Goal: Task Accomplishment & Management: Complete application form

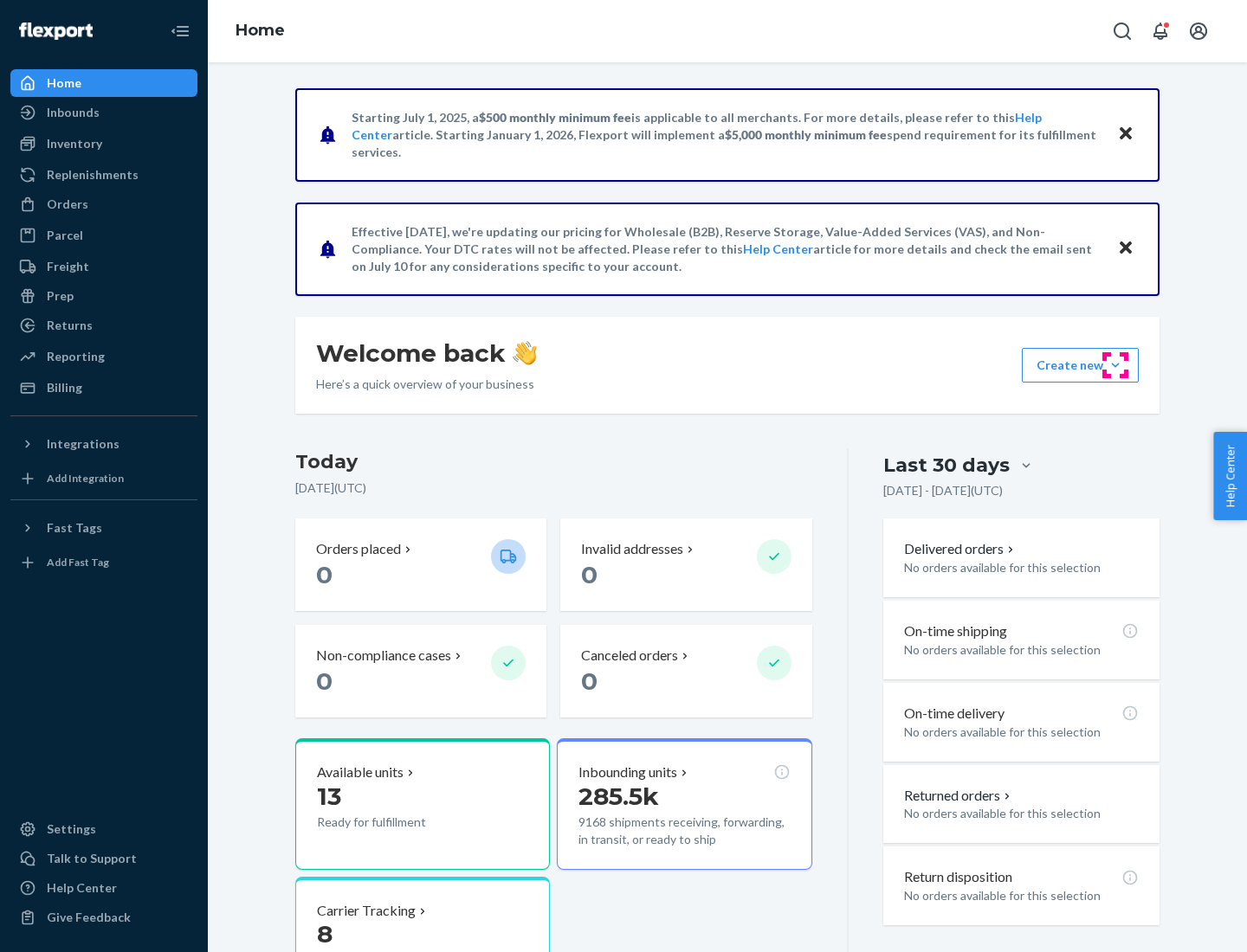
click at [1115, 366] on button "Create new Create new inbound Create new order Create new product" at bounding box center [1080, 366] width 117 height 35
click at [104, 112] on div "Inbounds" at bounding box center [103, 112] width 183 height 24
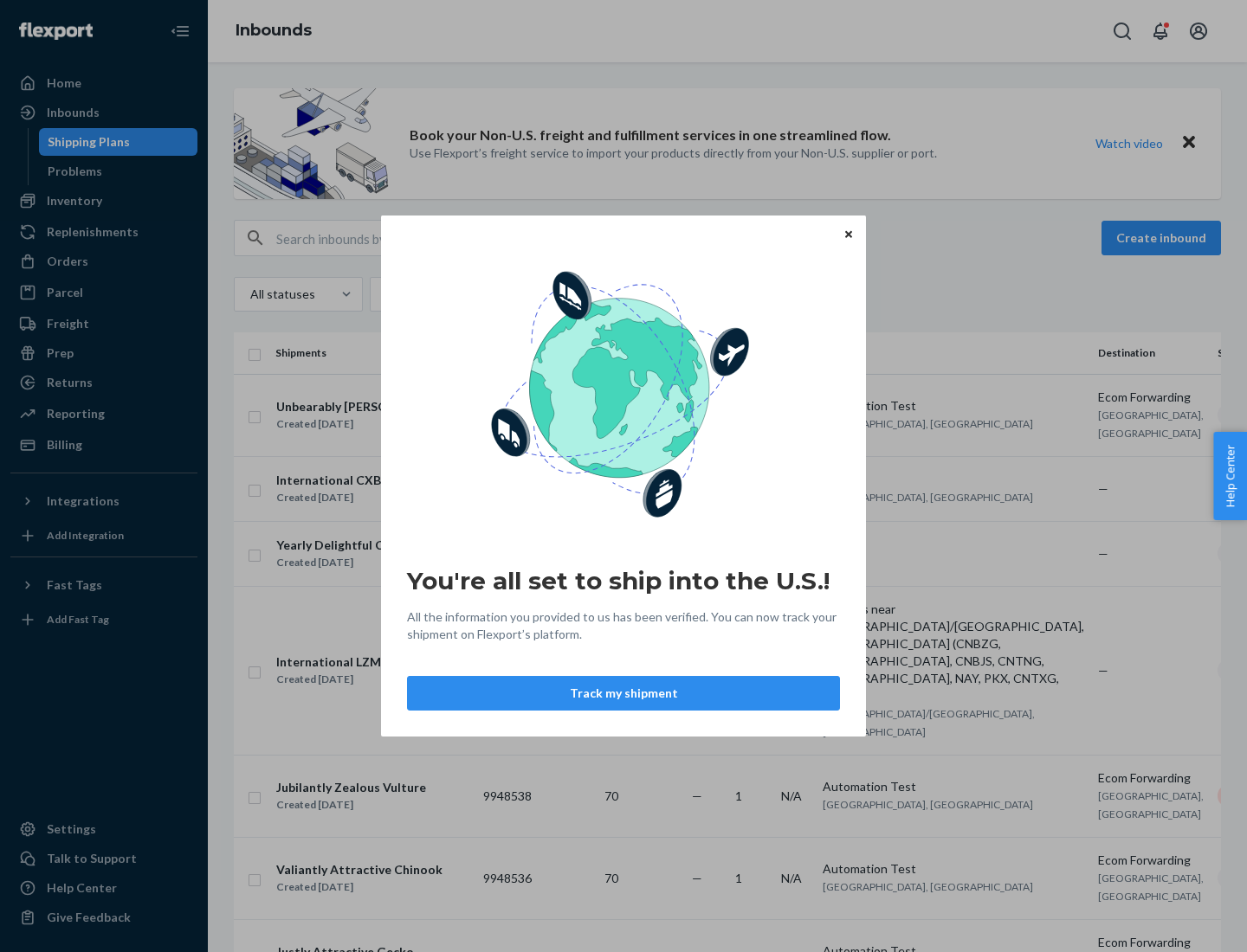
click at [104, 201] on div "You're all set to ship into the U.S.! All the information you provided to us ha…" at bounding box center [624, 476] width 1247 height 952
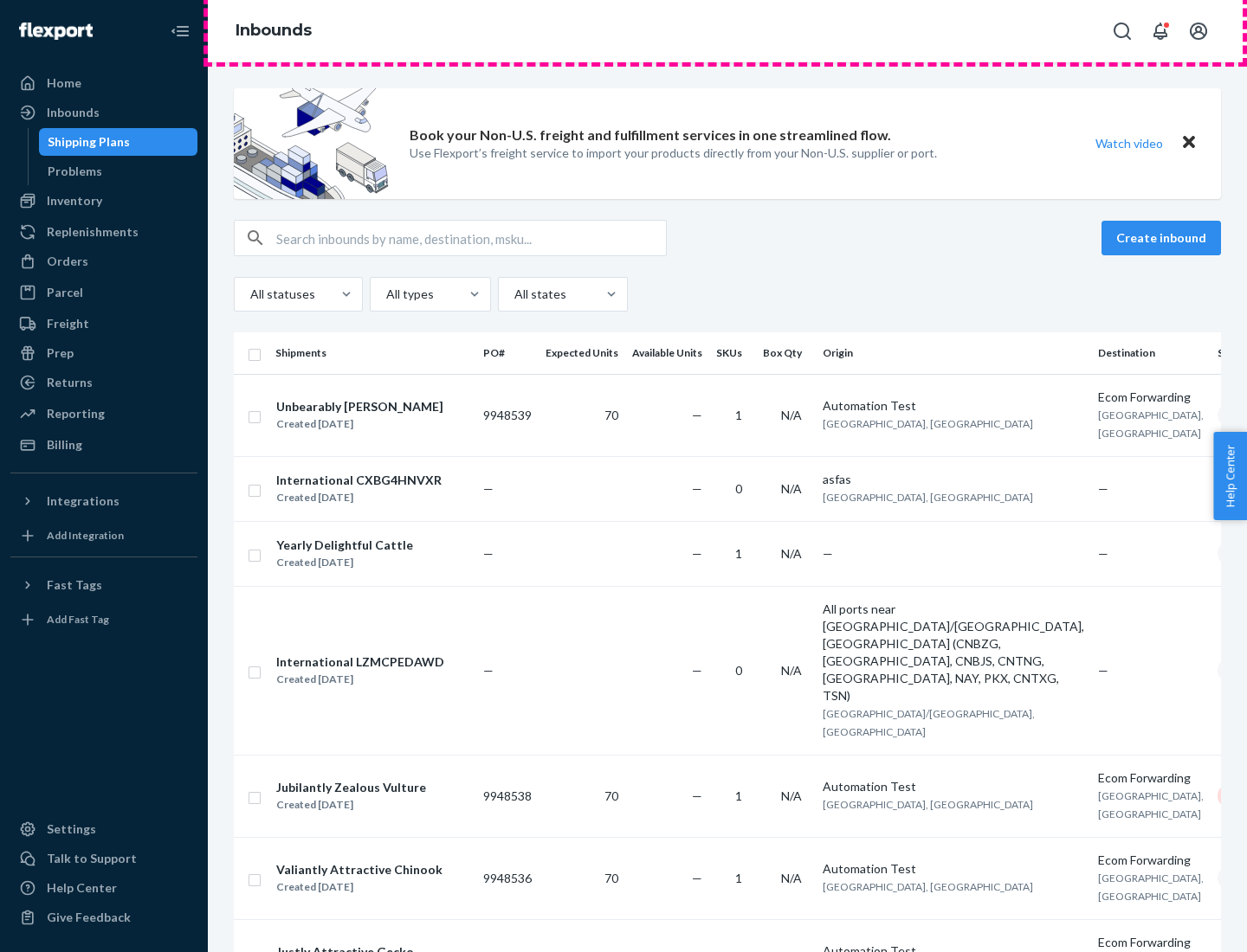
click at [728, 31] on div "Inbounds" at bounding box center [727, 31] width 1039 height 62
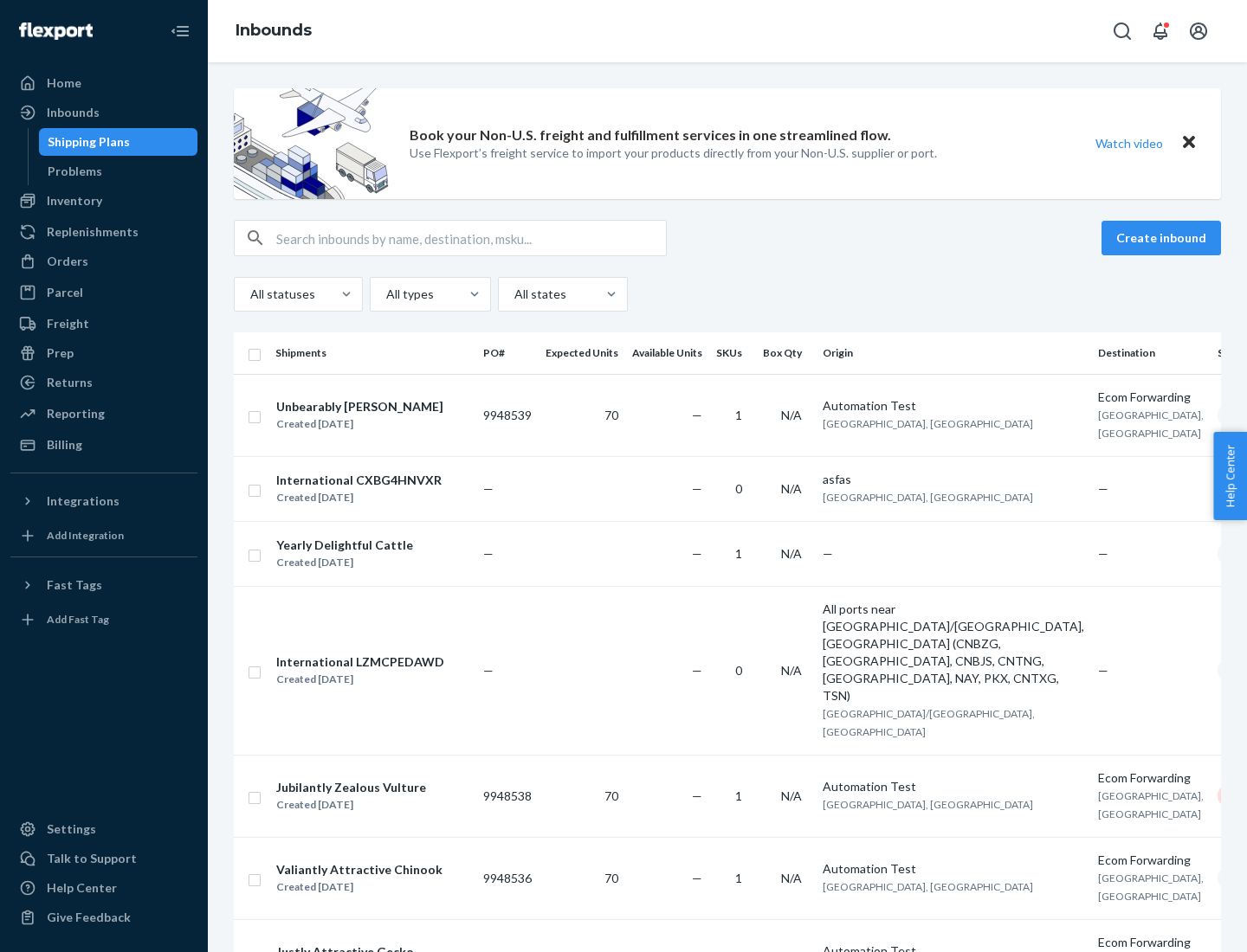
click at [728, 31] on div "Inbounds" at bounding box center [727, 31] width 1039 height 62
click at [728, 295] on div "All statuses All types All states" at bounding box center [728, 295] width 987 height 35
click at [86, 142] on div "Shipping Plans" at bounding box center [89, 142] width 82 height 18
click at [1164, 238] on button "Create inbound" at bounding box center [1161, 238] width 119 height 35
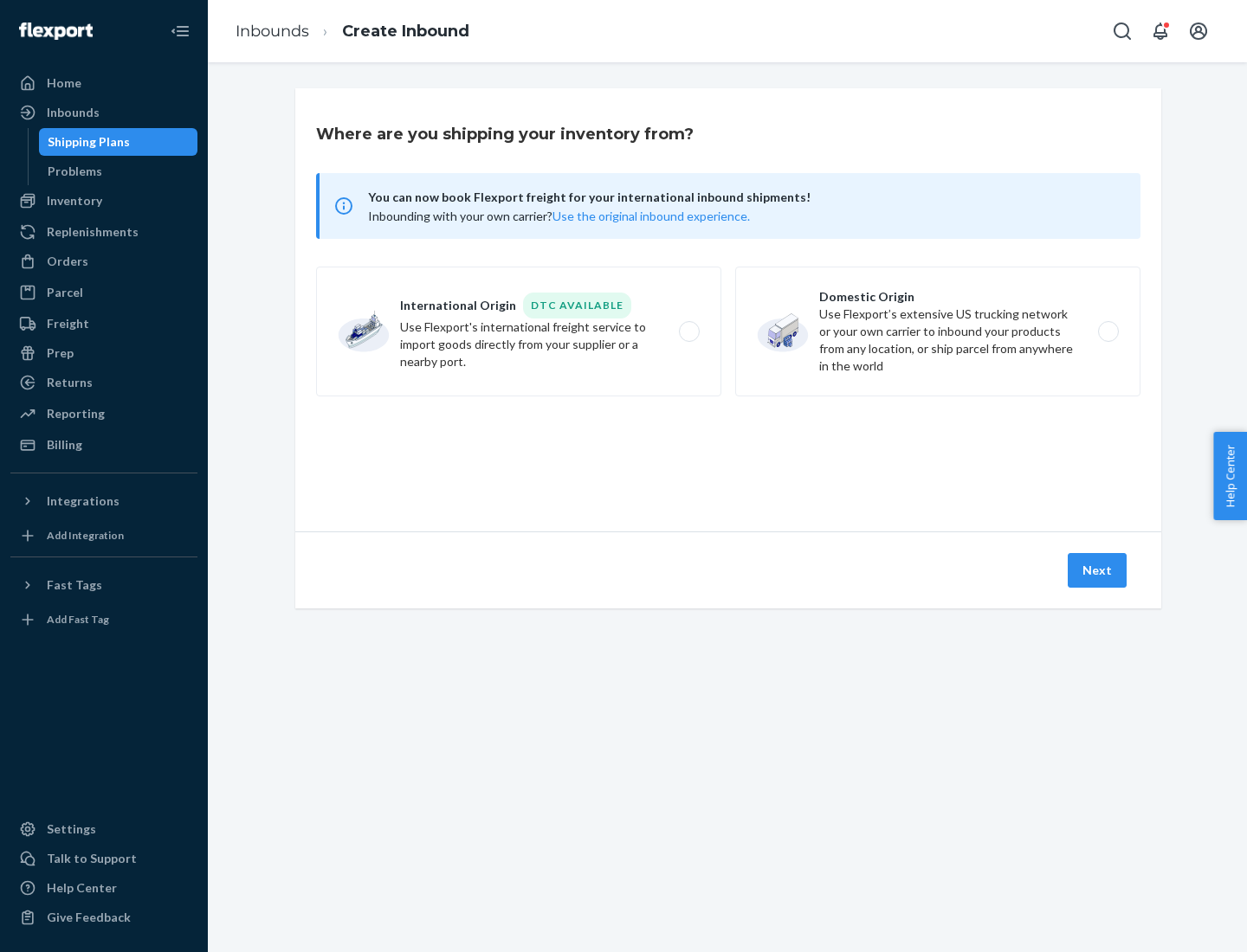
click at [519, 332] on label "International Origin DTC Available Use Flexport's international freight service…" at bounding box center [518, 331] width 405 height 130
click at [689, 332] on input "International Origin DTC Available Use Flexport's international freight service…" at bounding box center [695, 333] width 12 height 12
radio input "true"
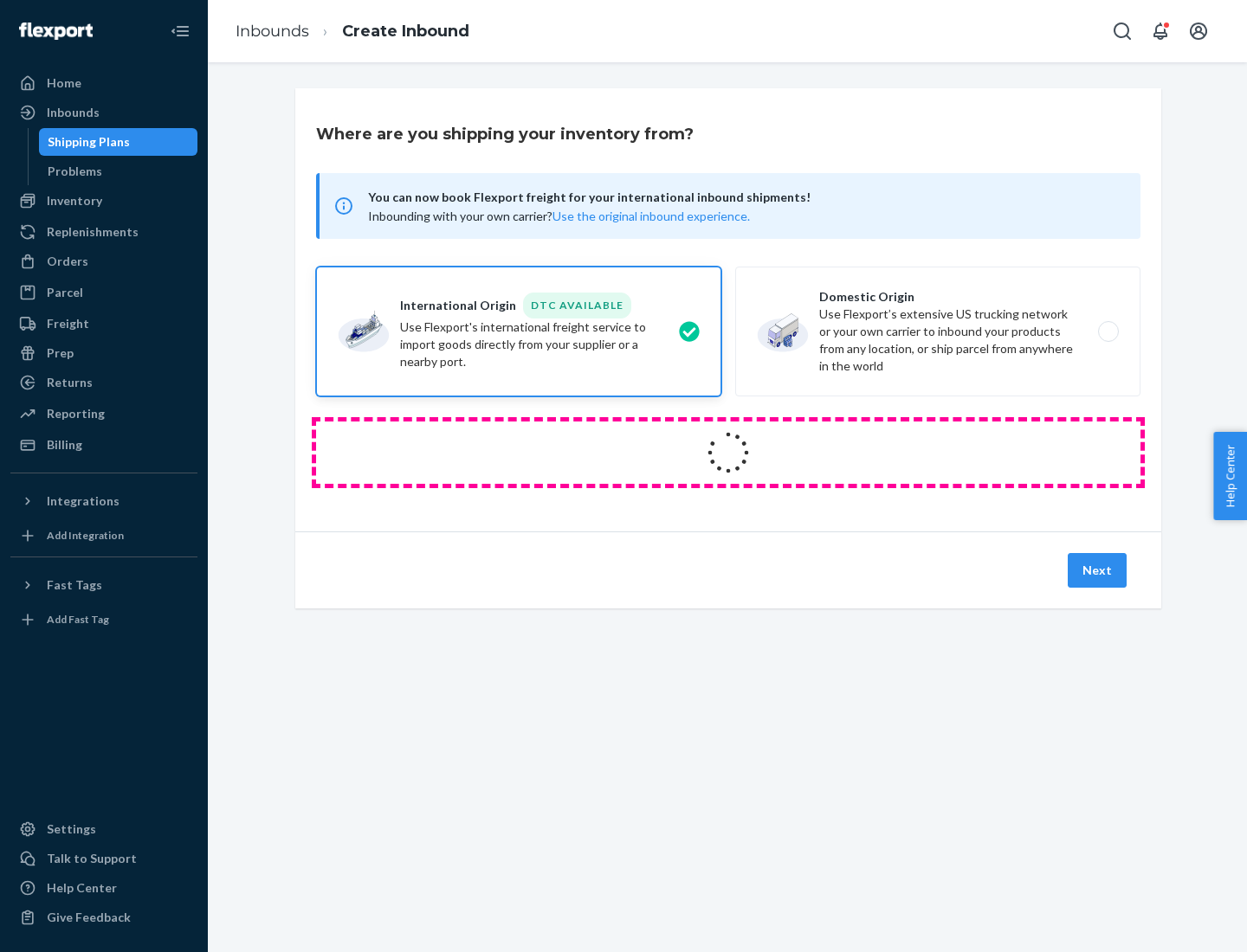
click at [728, 453] on icon at bounding box center [729, 453] width 49 height 49
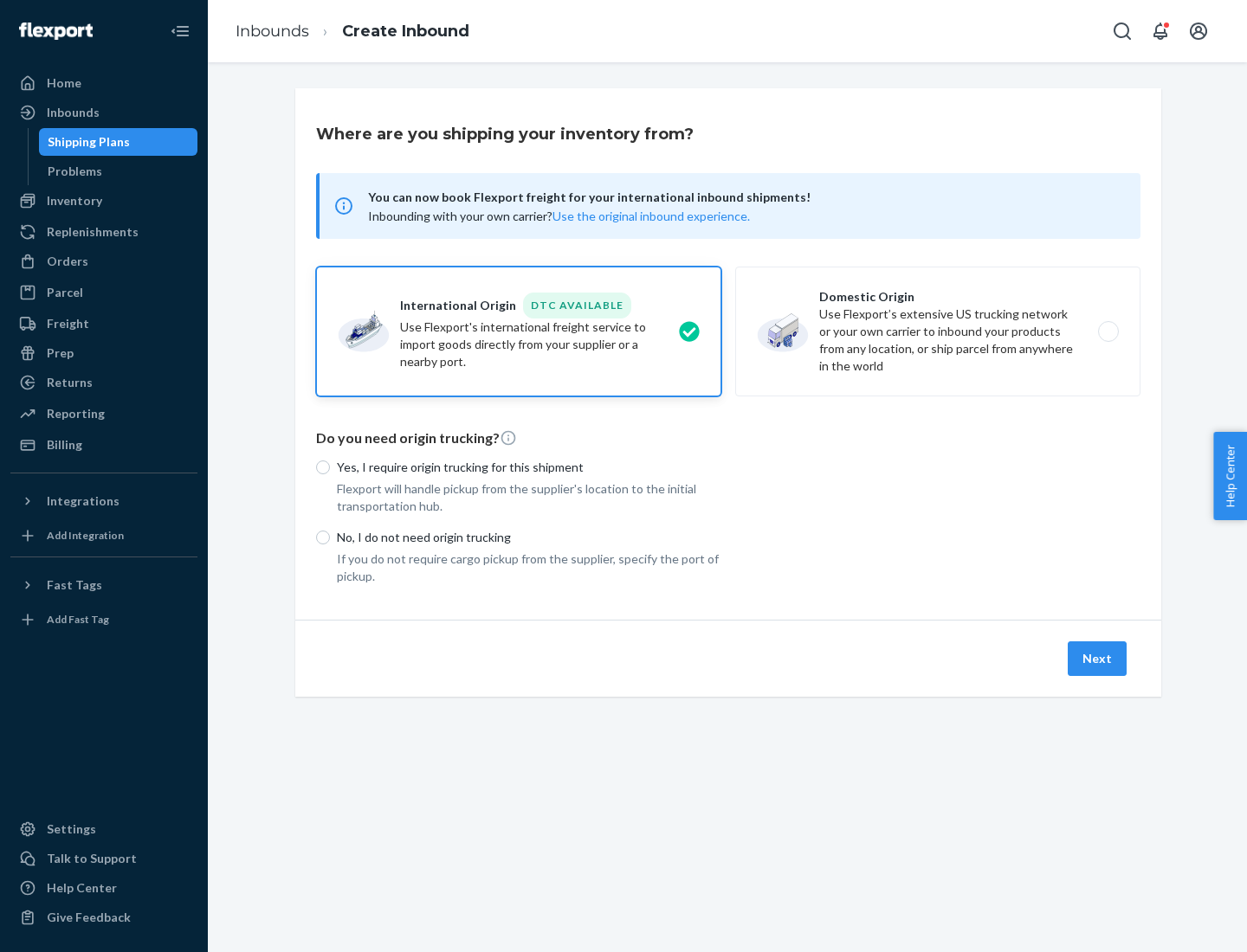
click at [529, 466] on p "Yes, I require origin trucking for this shipment" at bounding box center [529, 467] width 384 height 18
click at [330, 466] on input "Yes, I require origin trucking for this shipment" at bounding box center [323, 467] width 14 height 14
radio input "true"
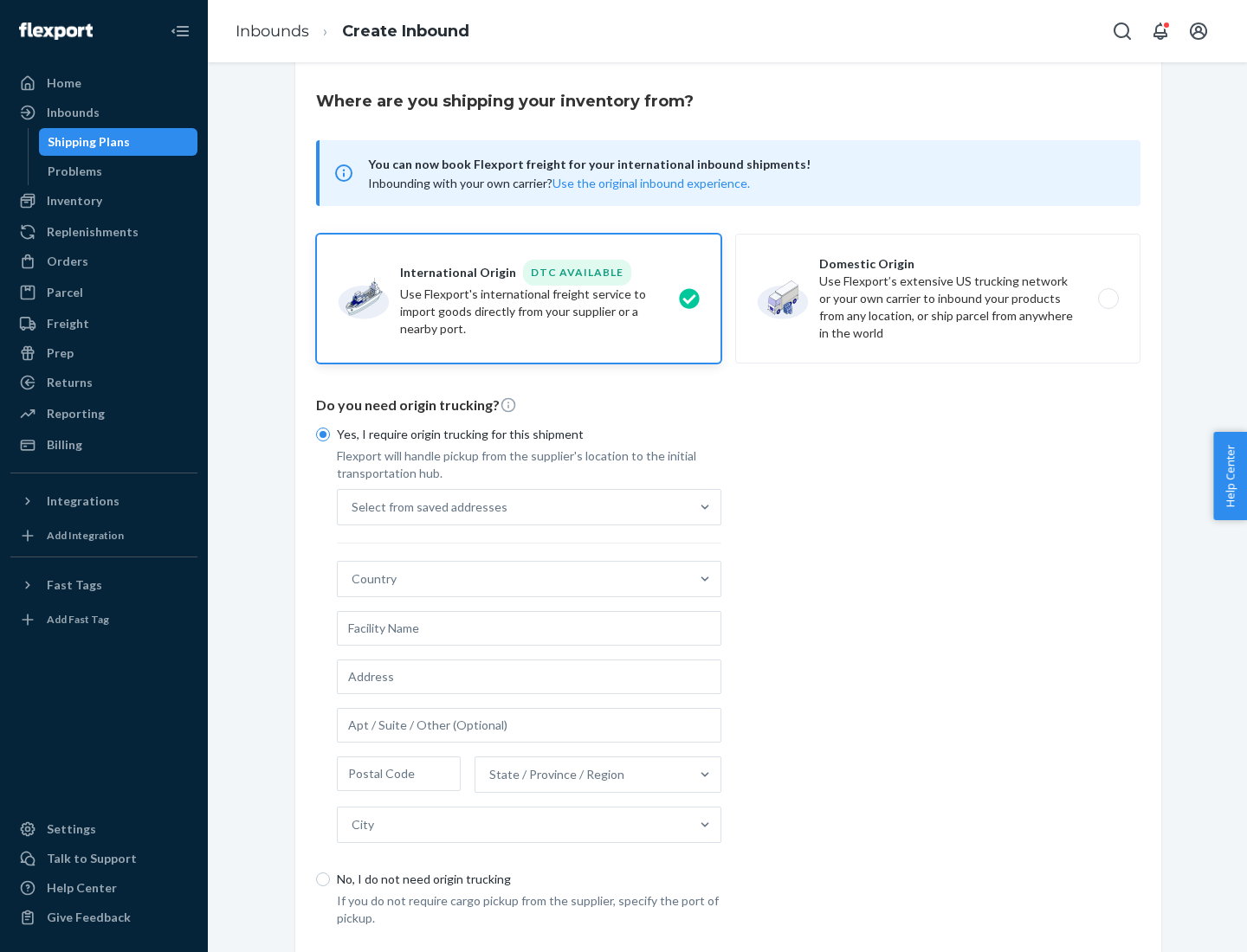
click at [513, 506] on div "Select from saved addresses" at bounding box center [513, 507] width 351 height 35
click at [353, 506] on input "Select from saved addresses" at bounding box center [352, 507] width 2 height 18
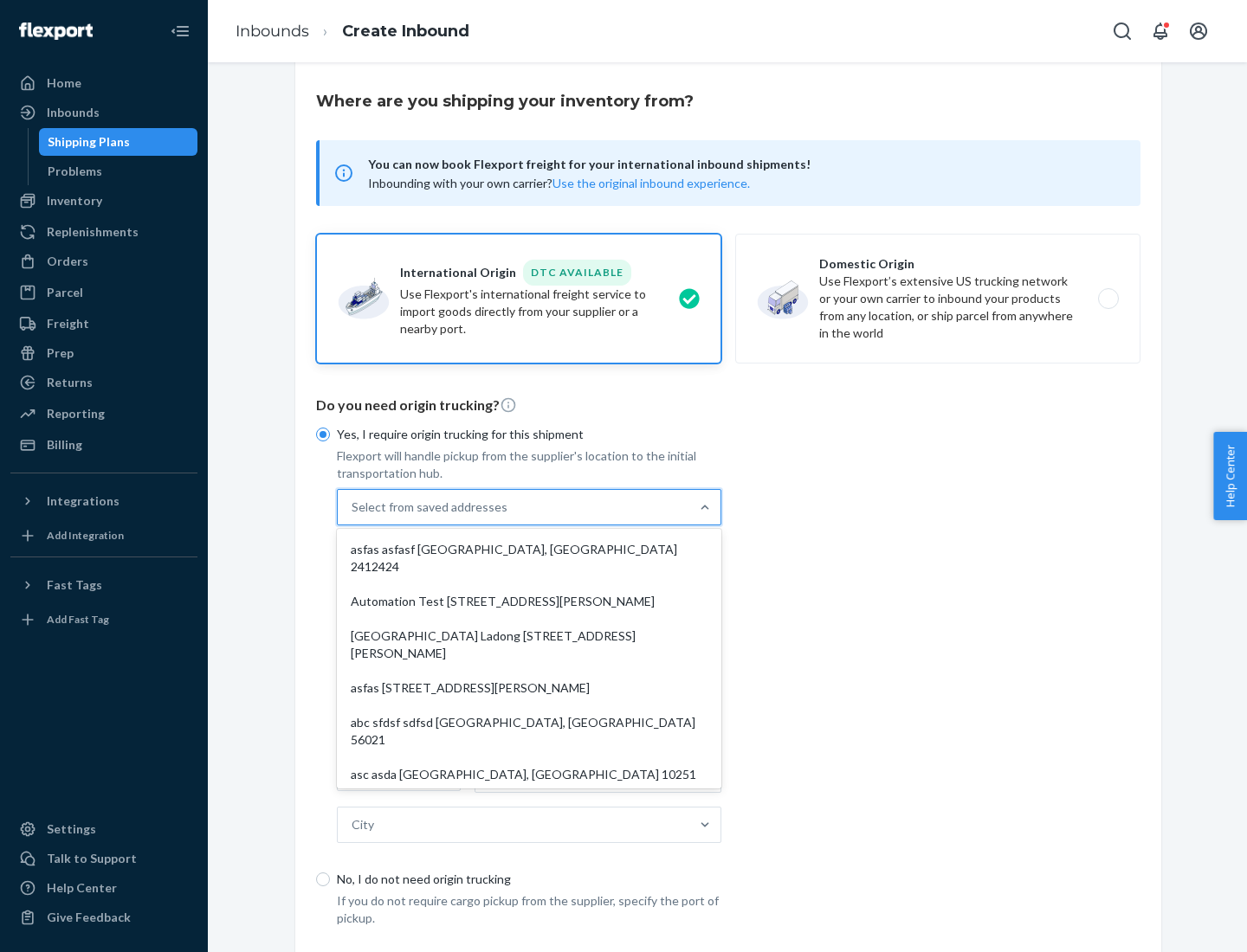
scroll to position [75, 0]
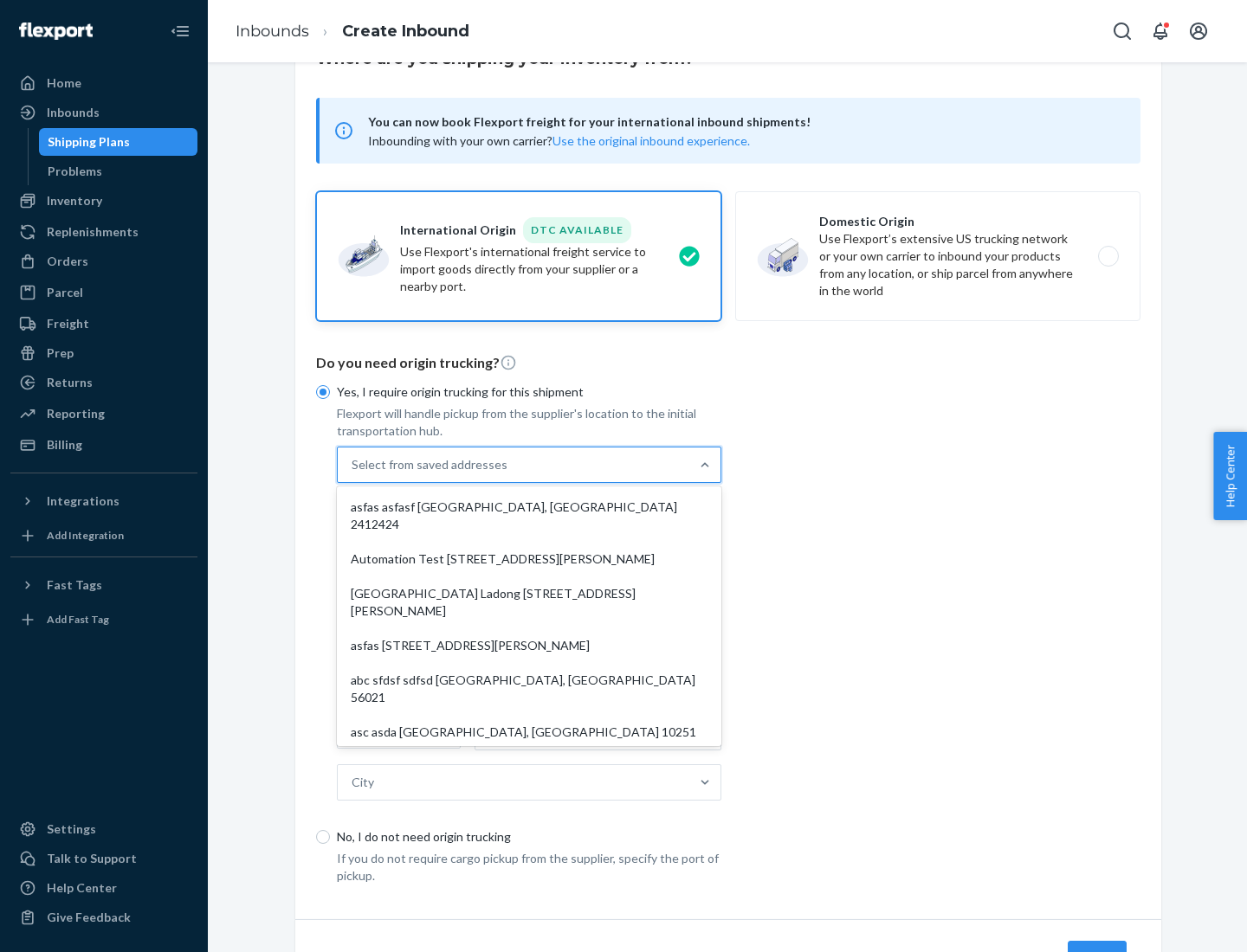
click at [529, 506] on div "asfas asfasf [GEOGRAPHIC_DATA], [GEOGRAPHIC_DATA] 2412424" at bounding box center [529, 515] width 378 height 52
click at [353, 473] on input "option asfas asfasf [GEOGRAPHIC_DATA], [GEOGRAPHIC_DATA] 2412424 focused, 1 of …" at bounding box center [352, 465] width 2 height 18
type input "asfas"
type input "asfasf"
type input "2412424"
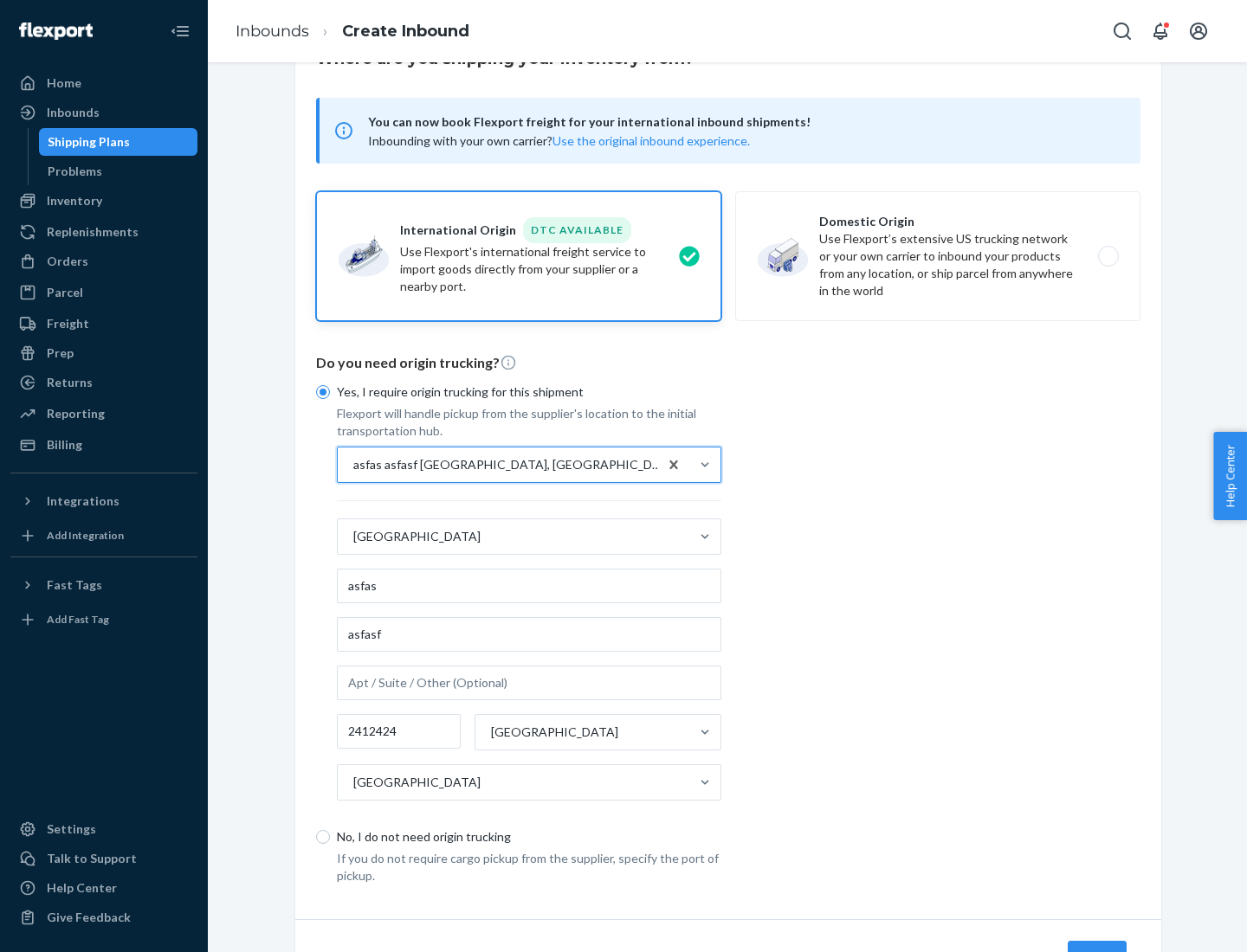
scroll to position [161, 0]
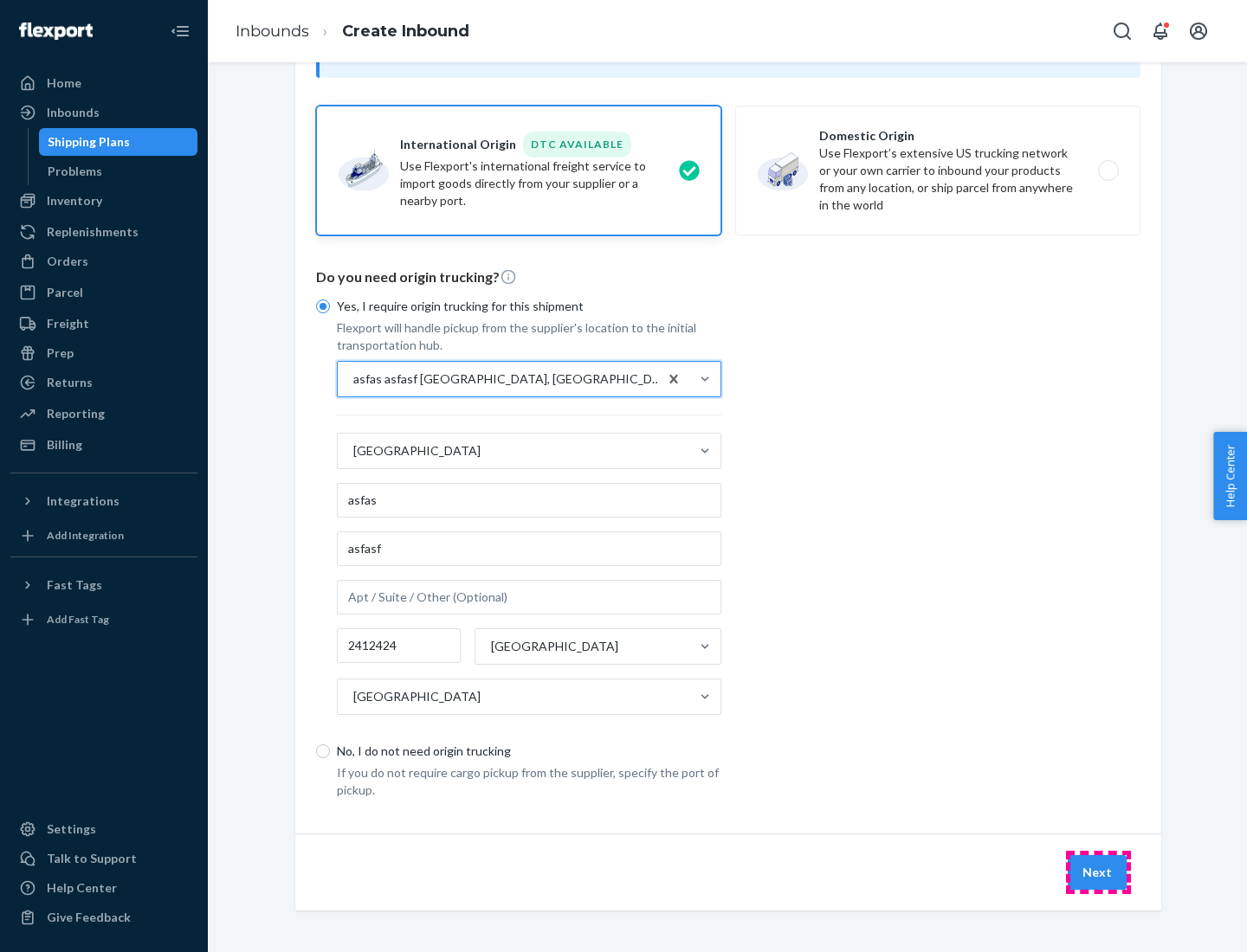
click at [1098, 872] on button "Next" at bounding box center [1097, 873] width 59 height 35
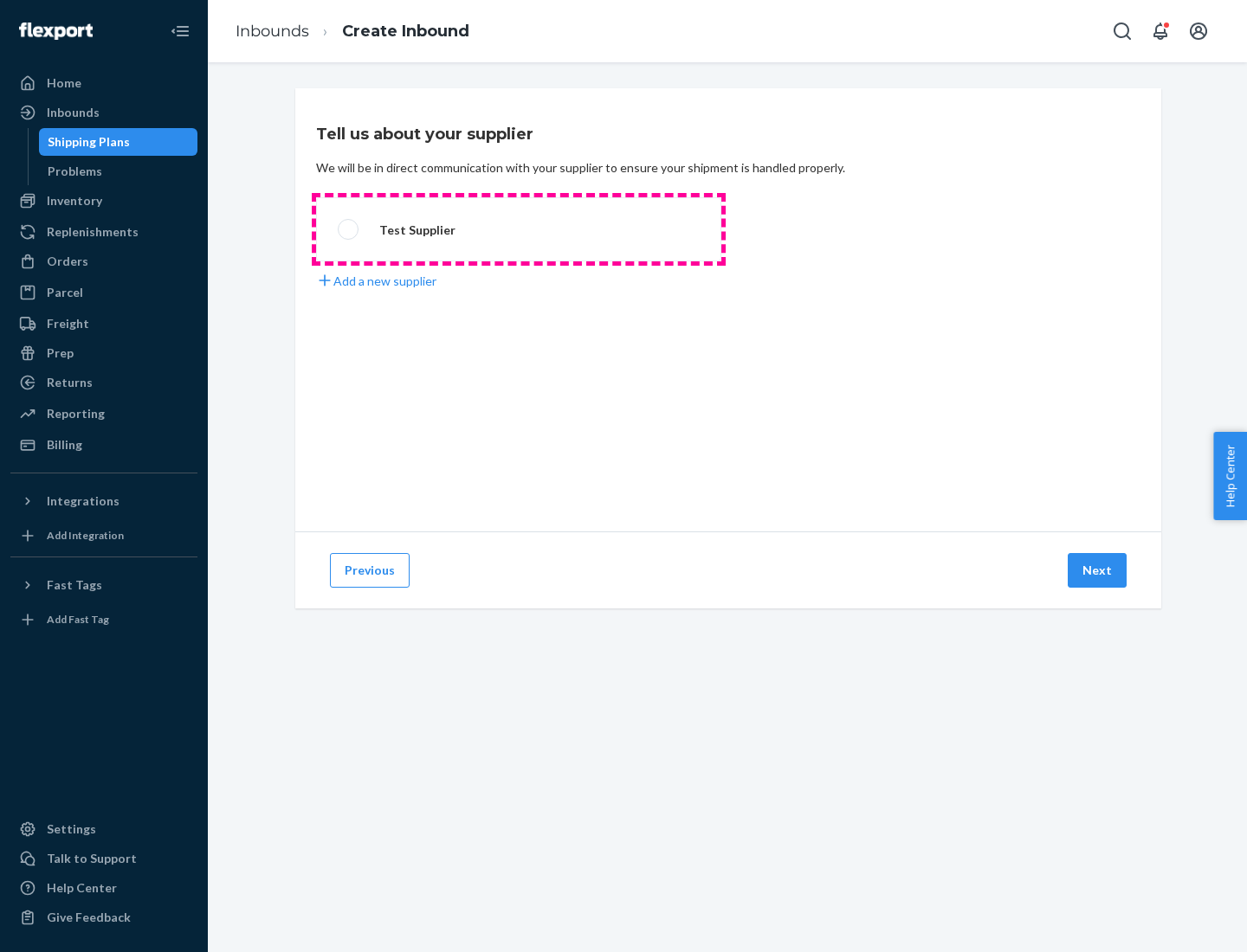
click at [519, 229] on label "Test Supplier" at bounding box center [518, 229] width 405 height 64
click at [349, 229] on input "Test Supplier" at bounding box center [343, 230] width 12 height 12
radio input "true"
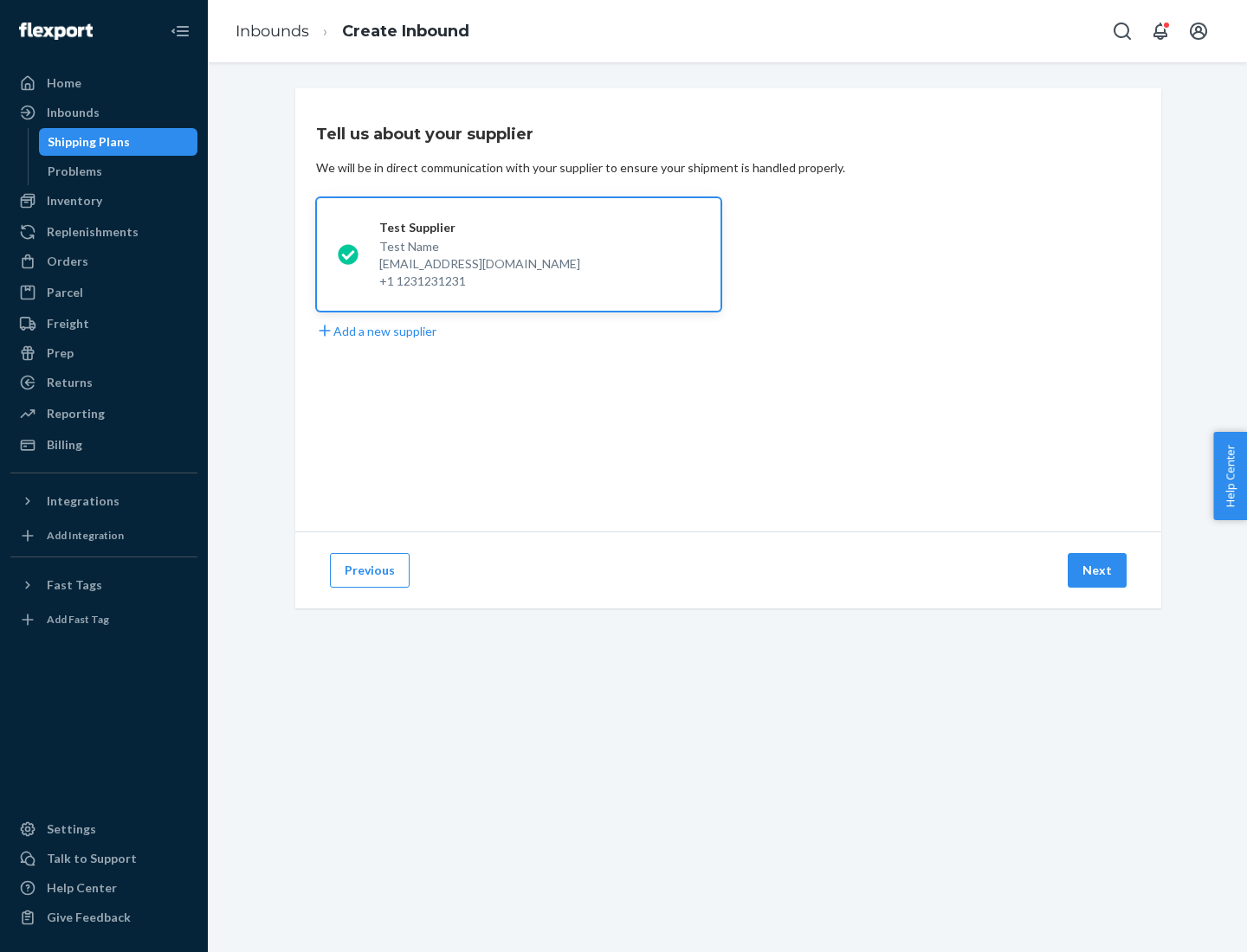
click at [1098, 571] on button "Next" at bounding box center [1097, 571] width 59 height 35
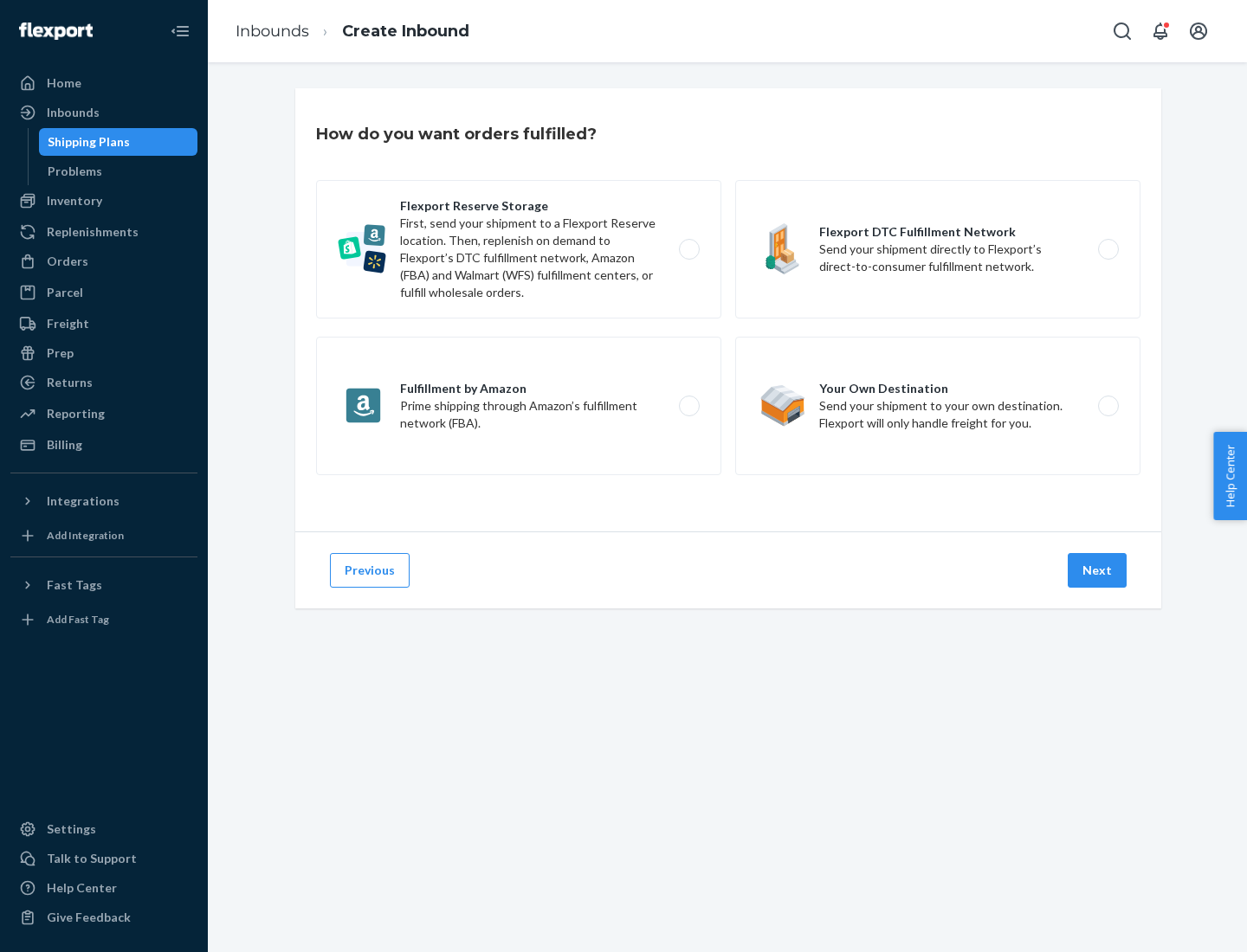
click at [519, 406] on label "Fulfillment by Amazon Prime shipping through Amazon’s fulfillment network (FBA)." at bounding box center [518, 406] width 405 height 139
click at [689, 406] on input "Fulfillment by Amazon Prime shipping through Amazon’s fulfillment network (FBA)." at bounding box center [695, 407] width 12 height 12
radio input "true"
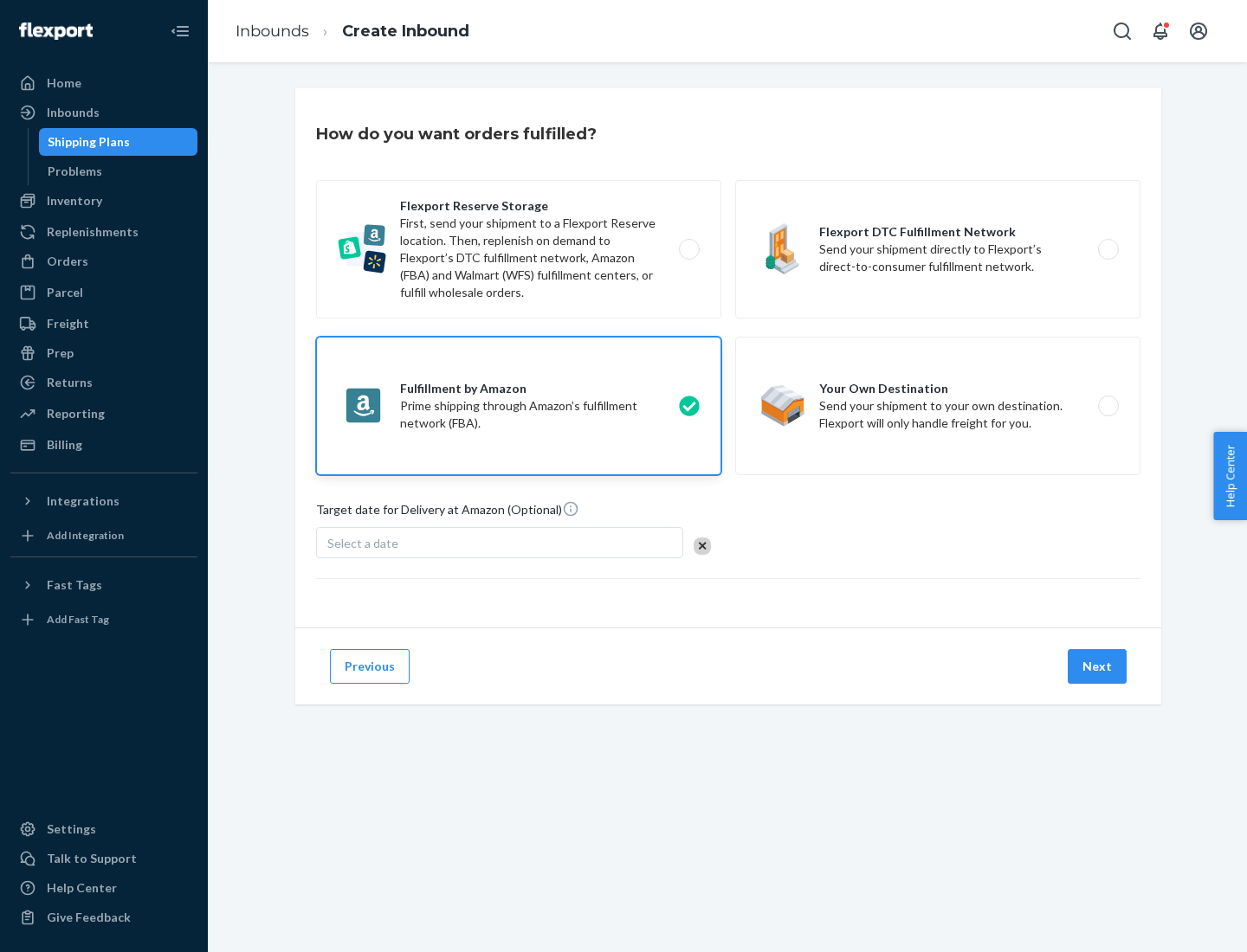
click at [1098, 666] on button "Next" at bounding box center [1097, 667] width 59 height 35
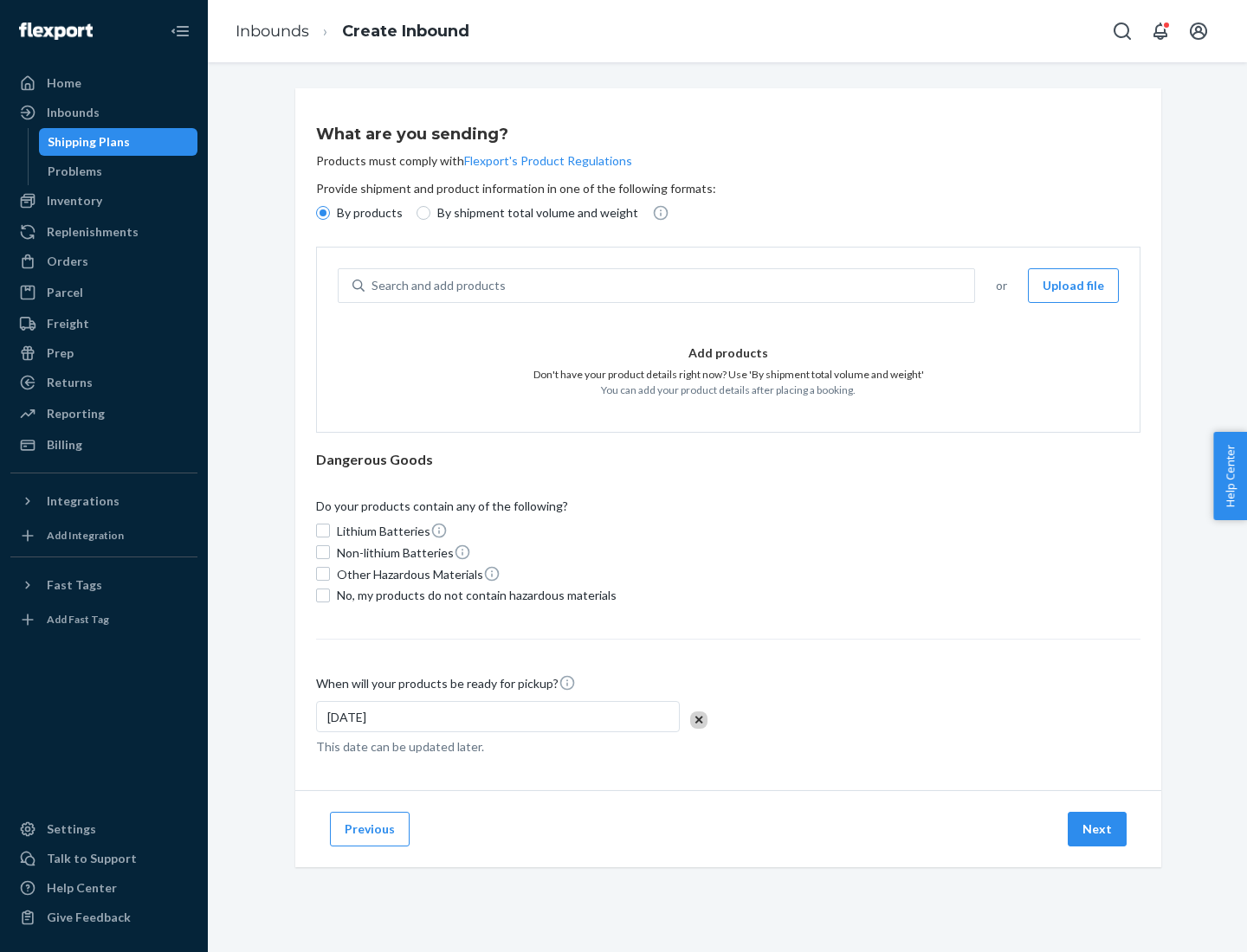
click at [533, 213] on p "By shipment total volume and weight" at bounding box center [538, 213] width 201 height 18
click at [430, 213] on input "By shipment total volume and weight" at bounding box center [423, 213] width 14 height 14
radio input "true"
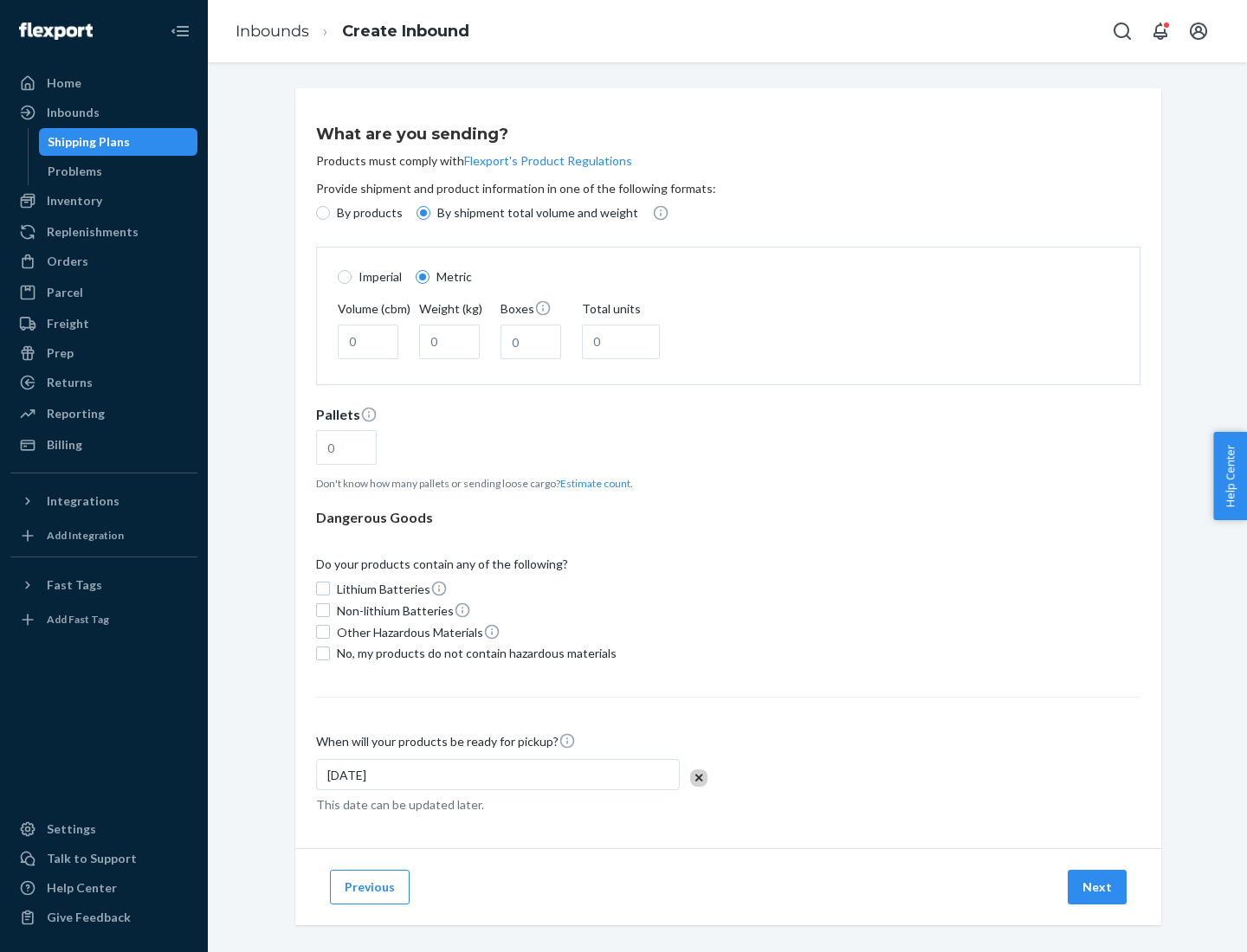
click at [368, 213] on p "By products" at bounding box center [369, 213] width 65 height 18
click at [330, 213] on input "By products" at bounding box center [323, 213] width 14 height 14
radio input "true"
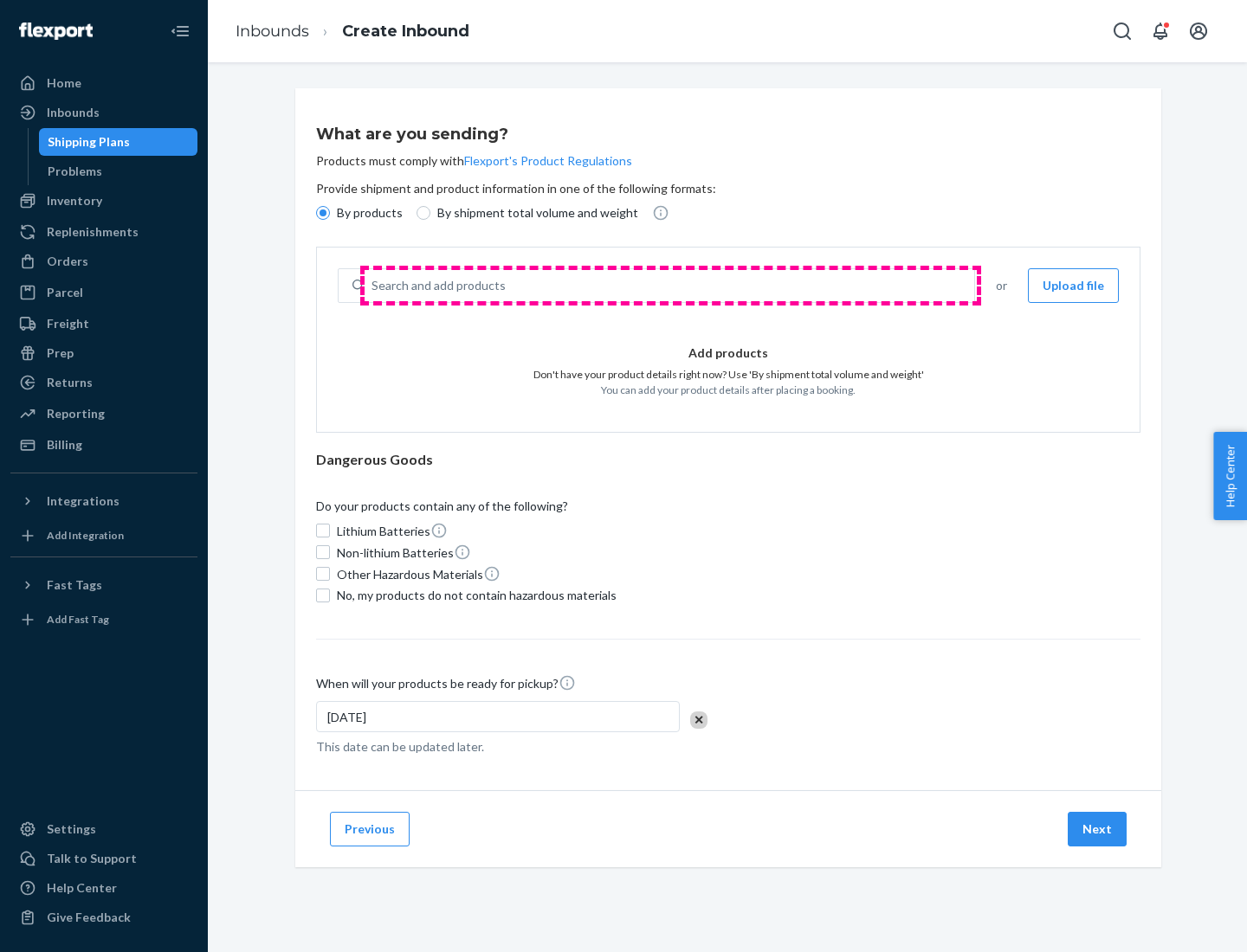
click at [670, 286] on div "Search and add products" at bounding box center [669, 286] width 610 height 31
click at [374, 286] on input "Search and add products" at bounding box center [373, 286] width 2 height 18
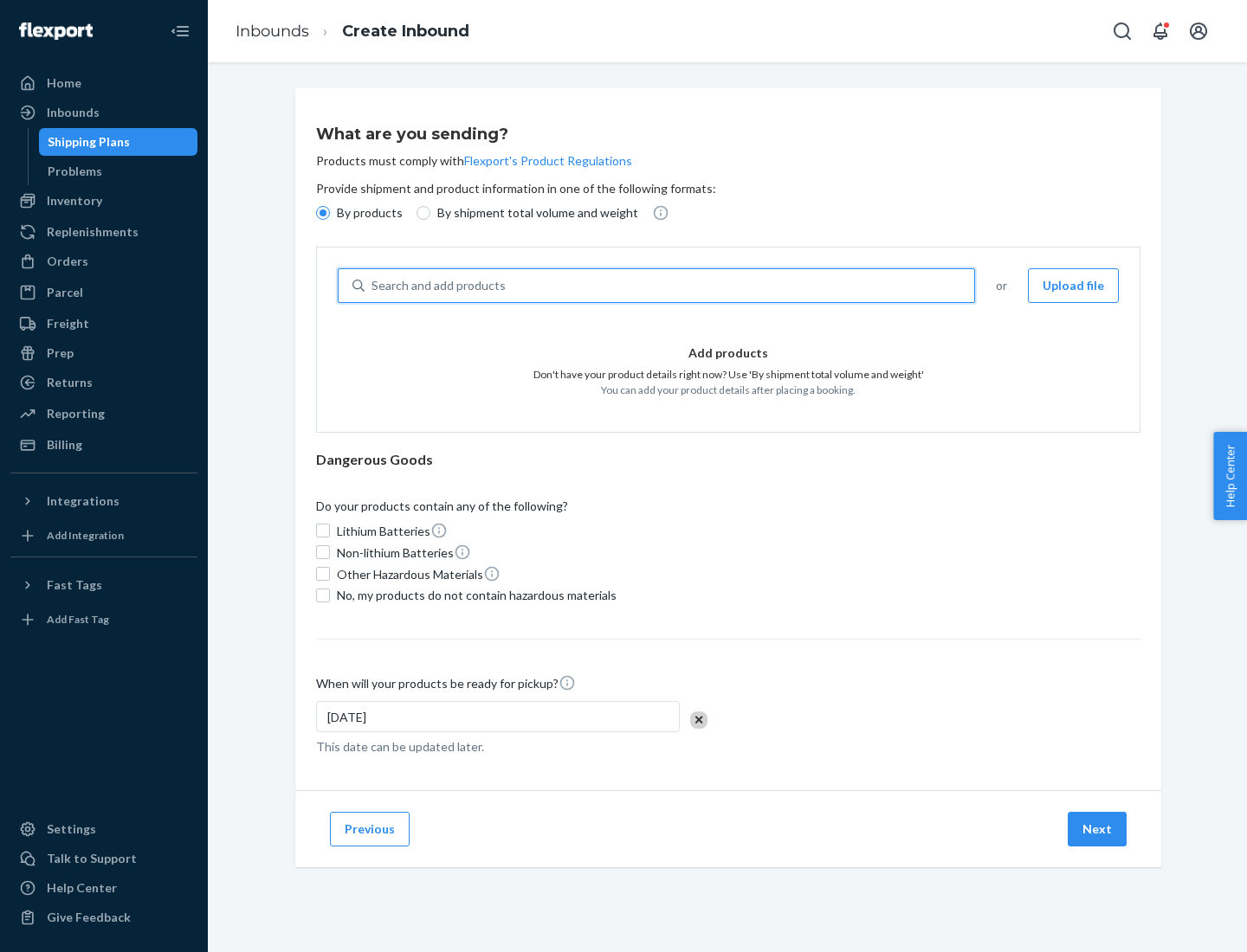
type input "test"
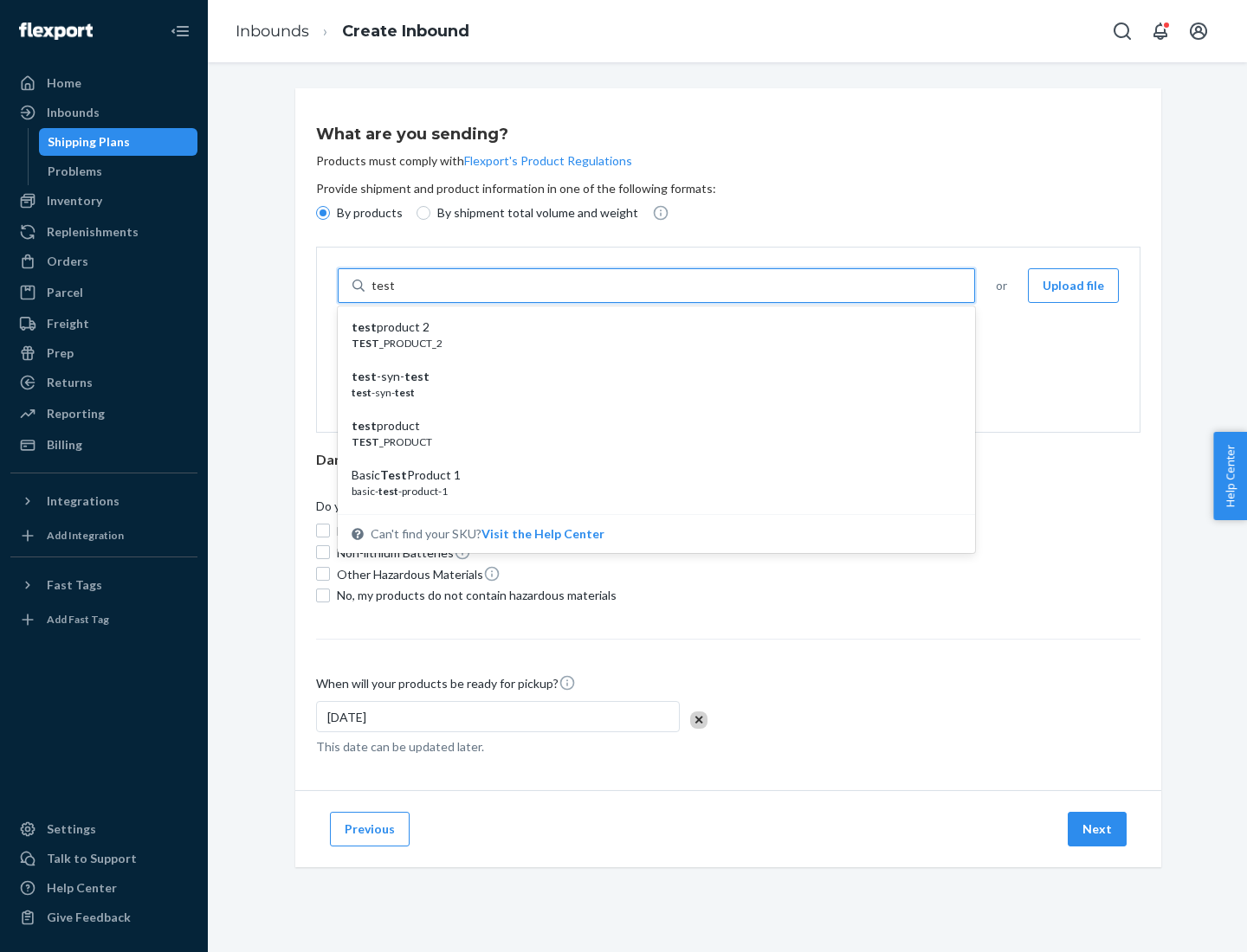
click at [651, 327] on div "test product 2" at bounding box center [649, 328] width 596 height 18
click at [394, 295] on input "test" at bounding box center [382, 286] width 22 height 18
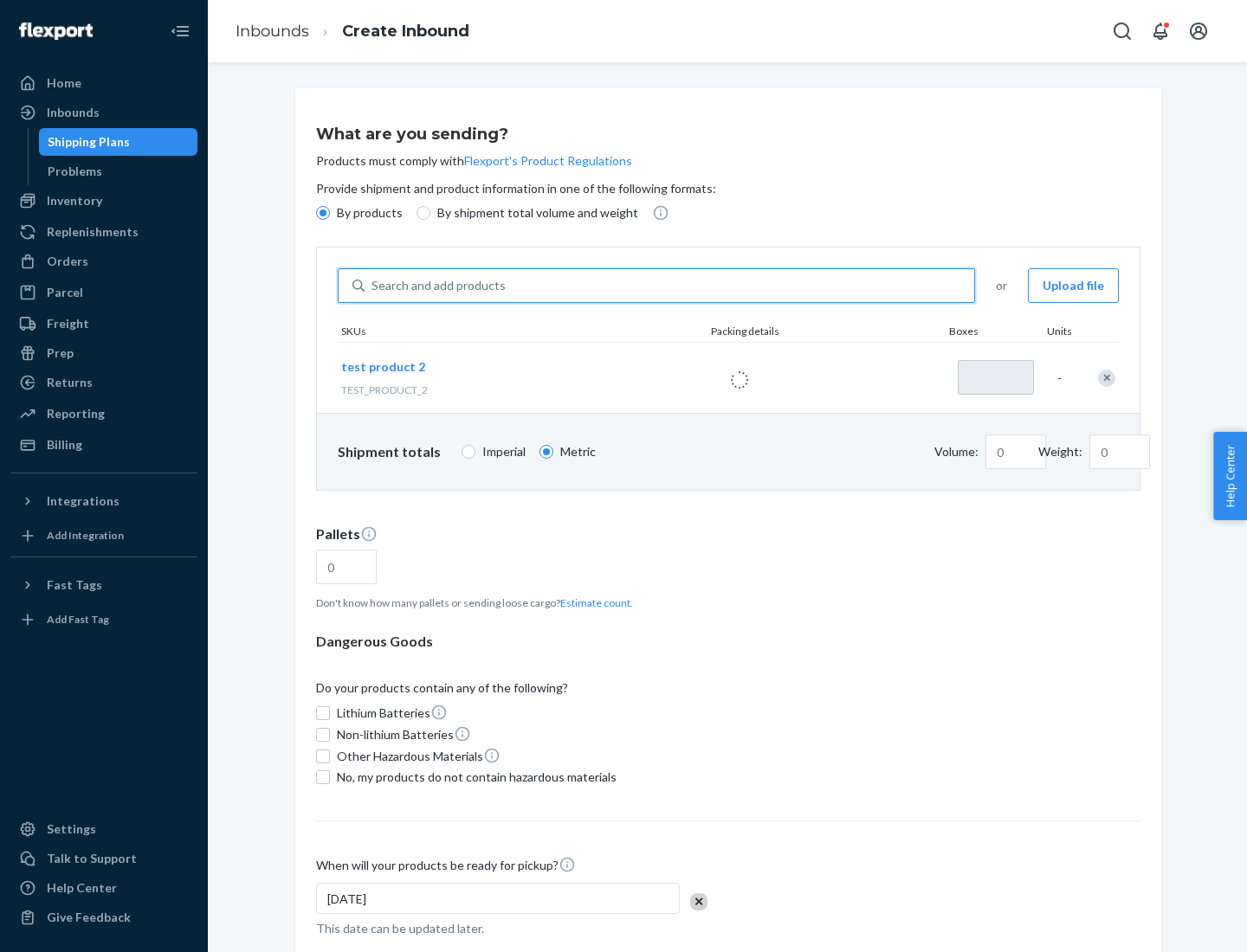
type input "1"
type input "0.02"
type input "22.23"
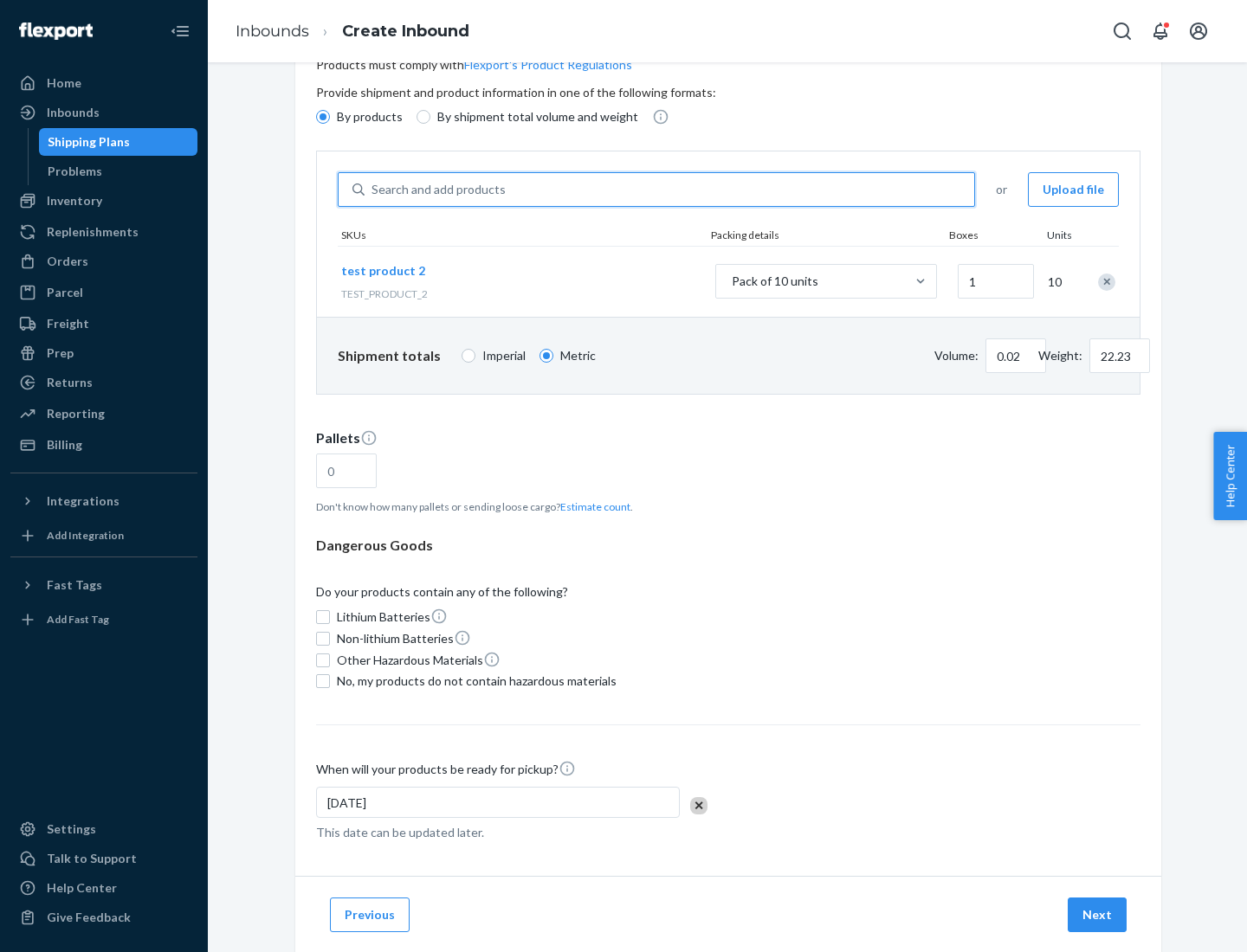
click at [591, 506] on button "Estimate count" at bounding box center [595, 506] width 70 height 15
type input "1"
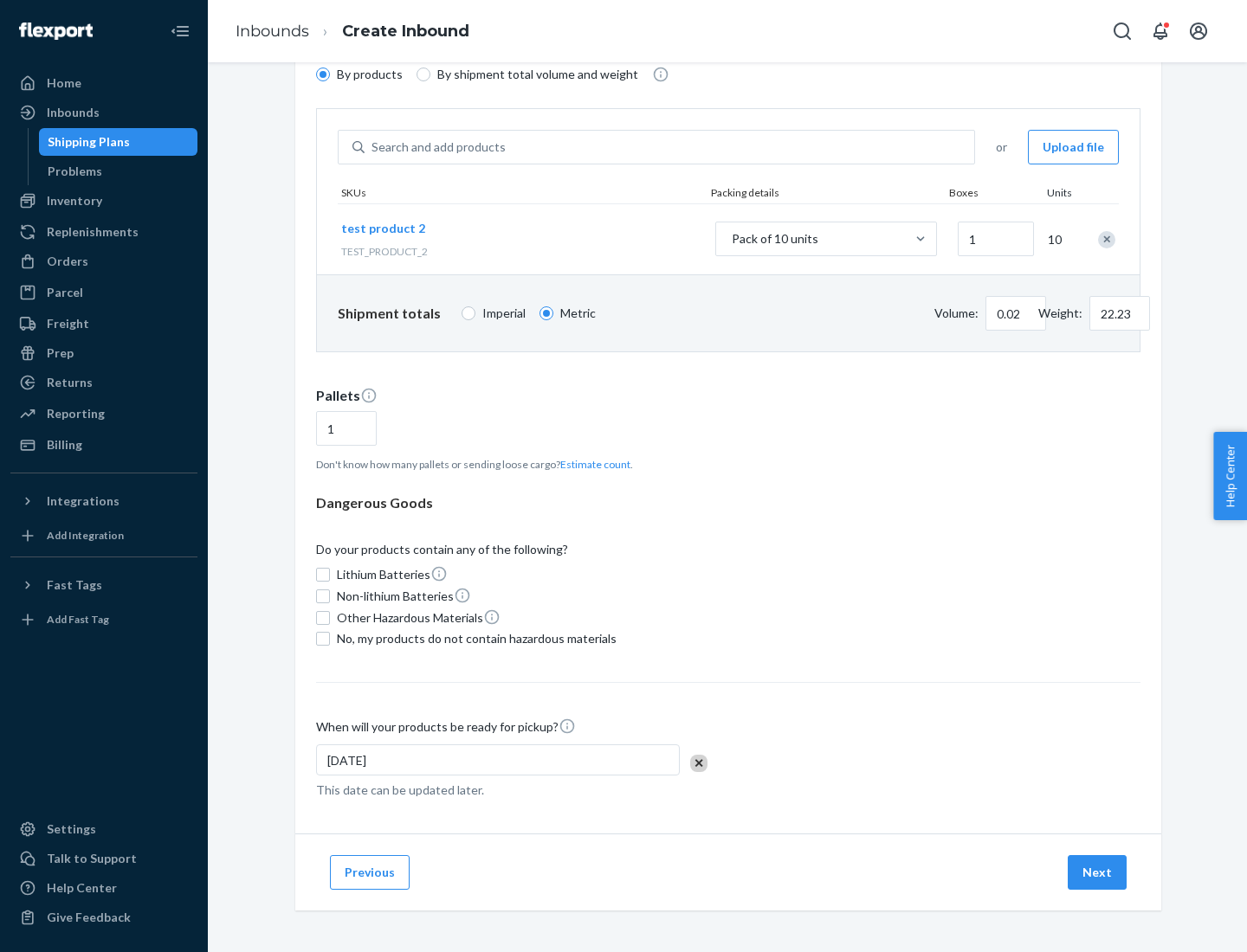
click at [473, 639] on span "No, my products do not contain hazardous materials" at bounding box center [476, 639] width 280 height 18
click at [330, 639] on input "No, my products do not contain hazardous materials" at bounding box center [323, 639] width 14 height 14
checkbox input "true"
click at [1098, 873] on button "Next" at bounding box center [1097, 873] width 59 height 35
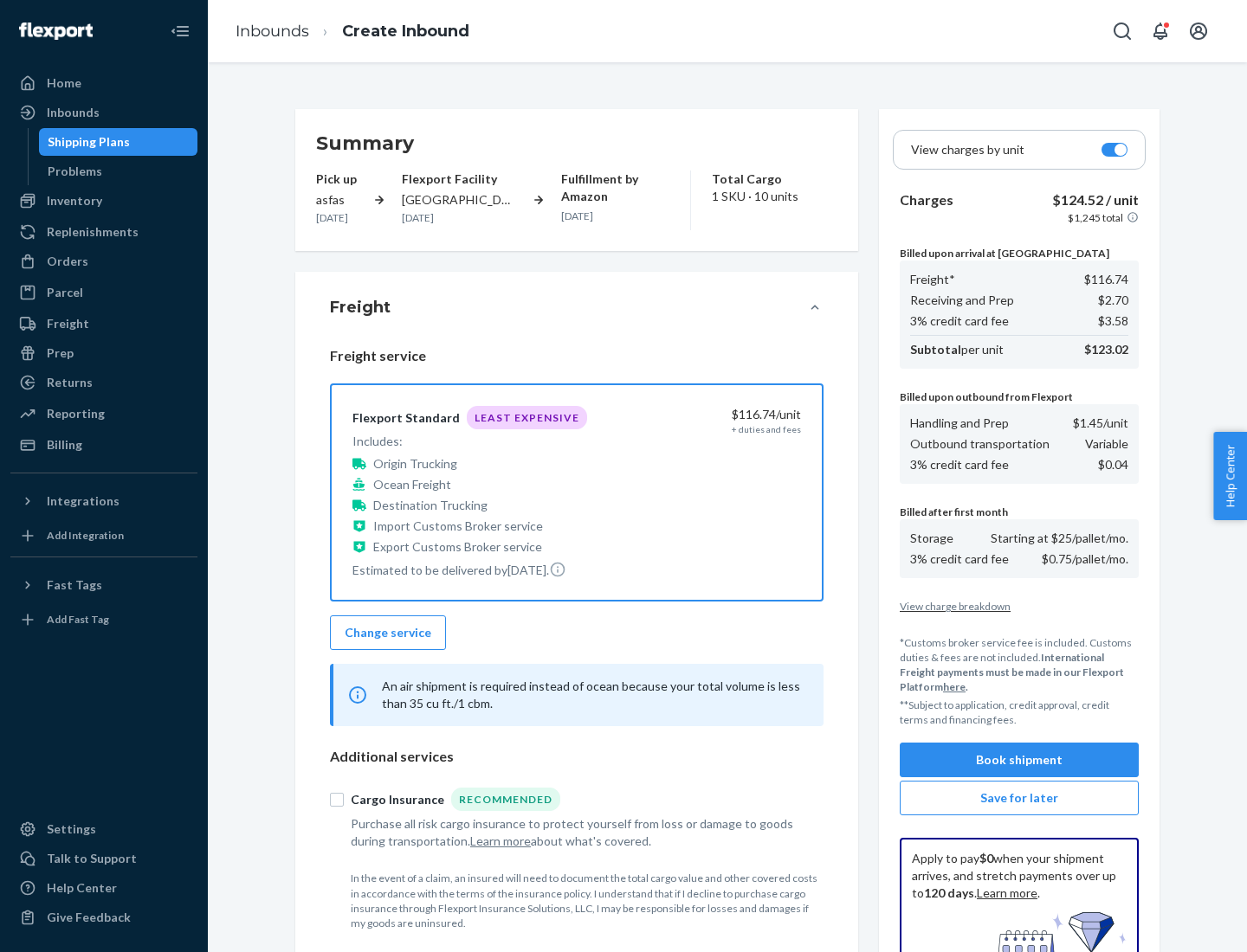
scroll to position [253, 0]
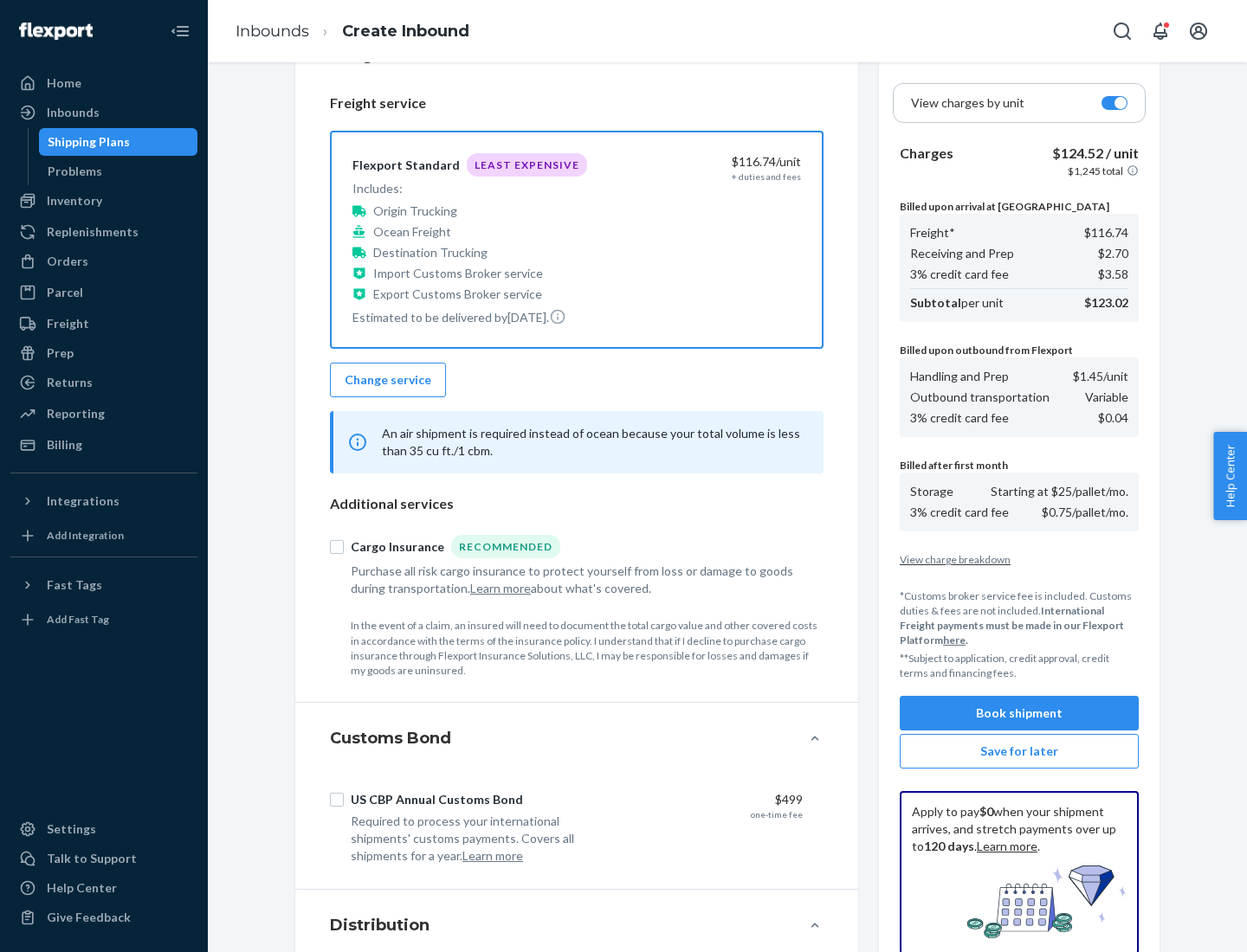
click at [1020, 713] on button "Book shipment" at bounding box center [1019, 714] width 239 height 35
